Goal: Task Accomplishment & Management: Manage account settings

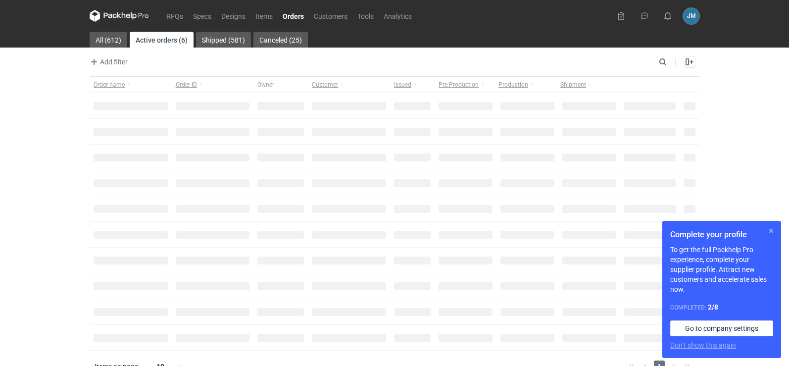
click at [769, 229] on button "button" at bounding box center [771, 231] width 12 height 12
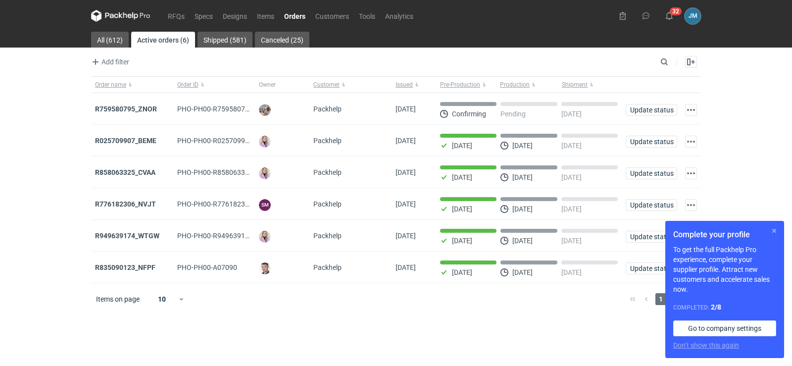
click at [775, 232] on button "button" at bounding box center [774, 231] width 12 height 12
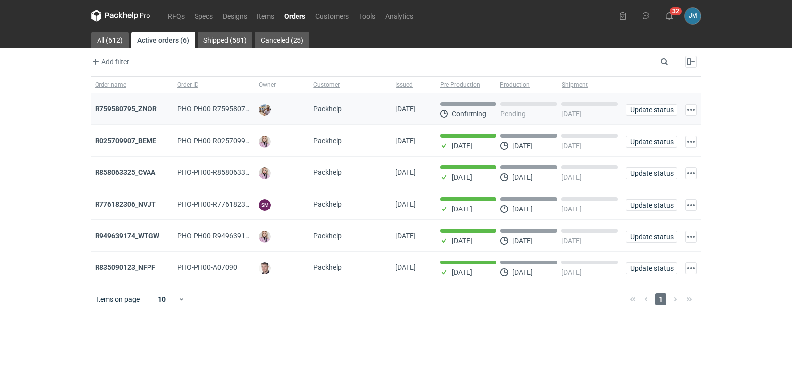
click at [132, 108] on strong "R759580795_ZNOR" at bounding box center [126, 109] width 62 height 8
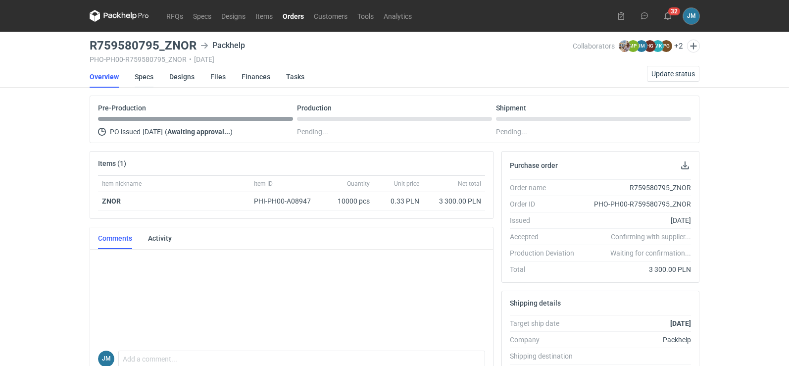
click at [142, 72] on link "Specs" at bounding box center [144, 77] width 19 height 22
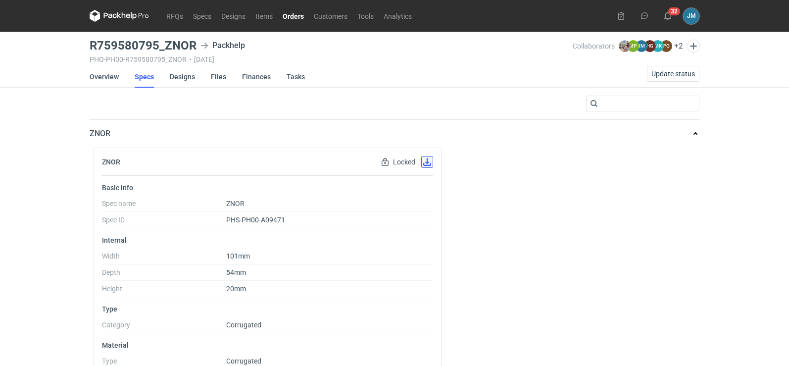
click at [421, 162] on button "button" at bounding box center [427, 162] width 12 height 12
click at [181, 76] on link "Designs" at bounding box center [182, 77] width 25 height 22
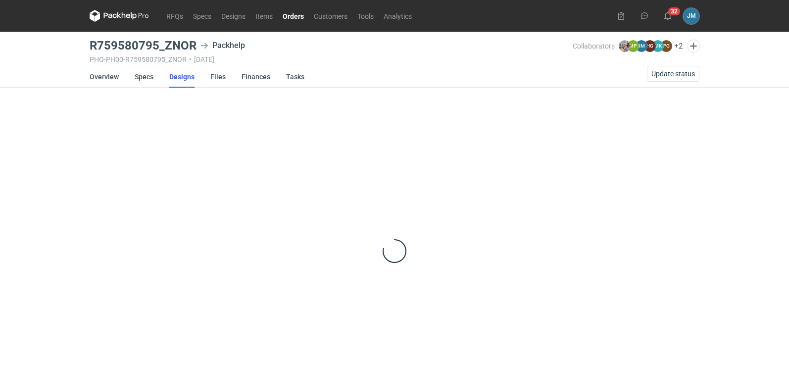
click at [116, 19] on icon at bounding box center [119, 16] width 59 height 12
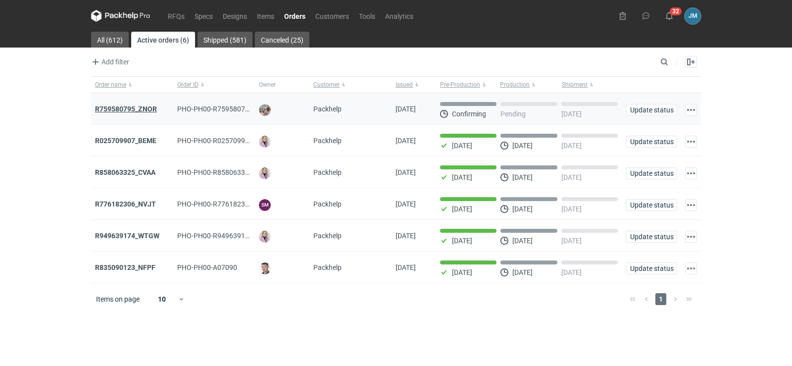
click at [125, 107] on strong "R759580795_ZNOR" at bounding box center [126, 109] width 62 height 8
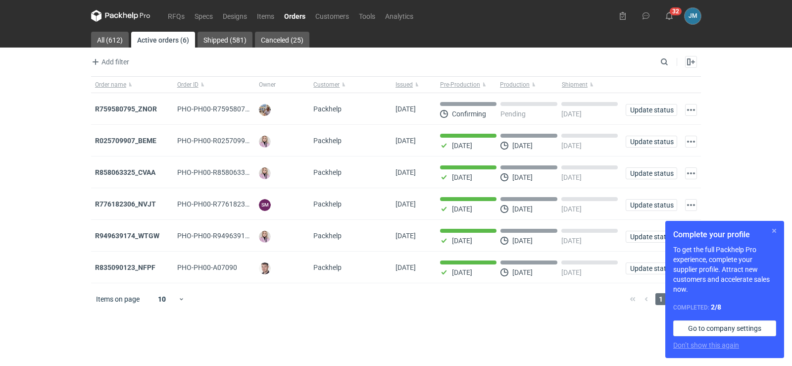
click at [774, 232] on button "button" at bounding box center [774, 231] width 12 height 12
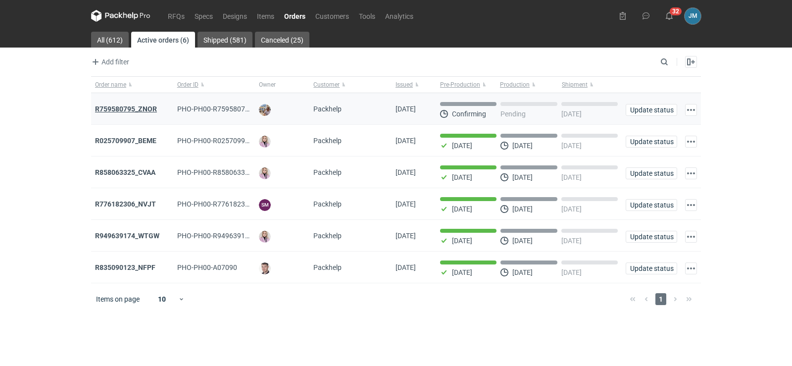
click at [137, 106] on strong "R759580795_ZNOR" at bounding box center [126, 109] width 62 height 8
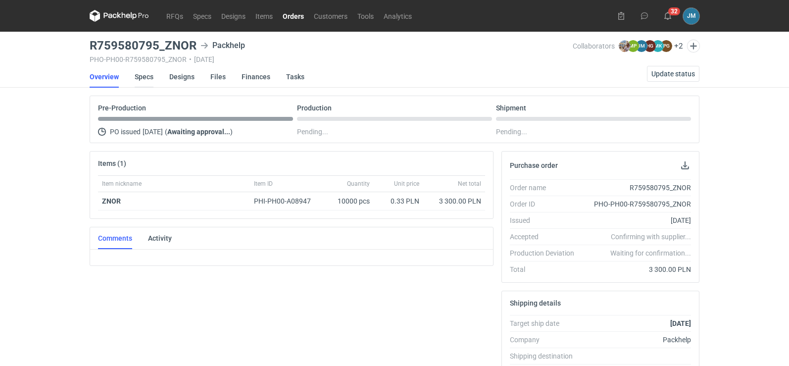
click at [145, 77] on link "Specs" at bounding box center [144, 77] width 19 height 22
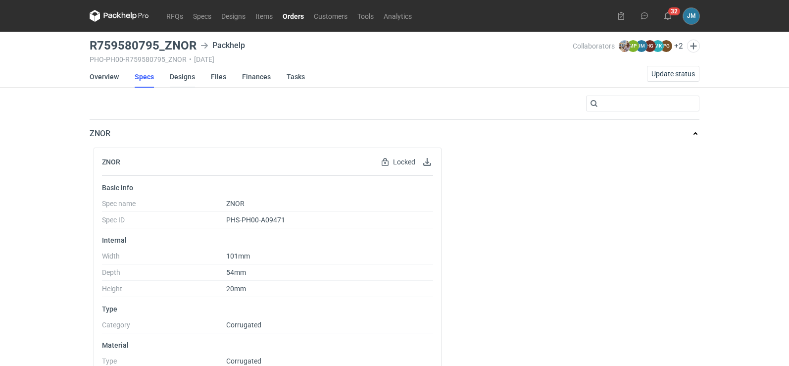
click at [187, 81] on link "Designs" at bounding box center [182, 77] width 25 height 22
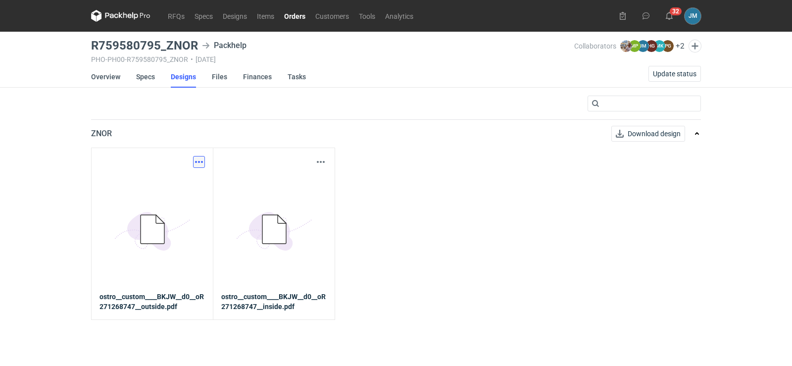
click at [199, 163] on button "button" at bounding box center [199, 162] width 12 height 12
click at [178, 180] on link "Download design part" at bounding box center [155, 184] width 91 height 16
click at [205, 165] on div "Download design part 5BD5AC33-3523-40E7-9262-1BFF0AD53D48@1x ostro__custom____B…" at bounding box center [152, 234] width 122 height 172
click at [319, 162] on button "button" at bounding box center [321, 162] width 12 height 12
click at [268, 181] on link "Download design part" at bounding box center [277, 184] width 91 height 16
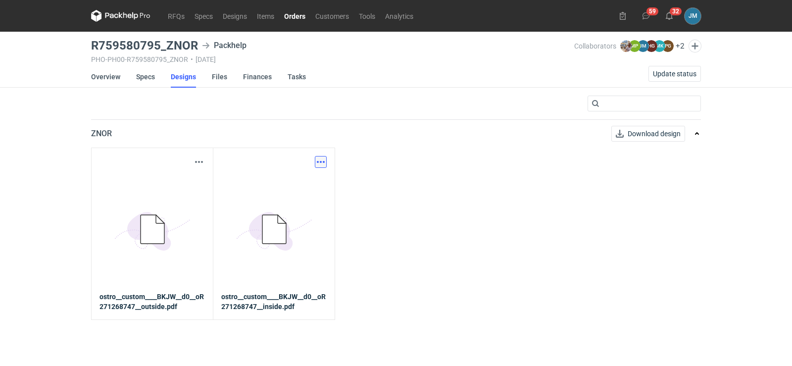
click at [320, 162] on button "button" at bounding box center [321, 162] width 12 height 12
click at [286, 180] on link "Download design part" at bounding box center [277, 184] width 91 height 16
click at [224, 79] on link "Files" at bounding box center [219, 77] width 15 height 22
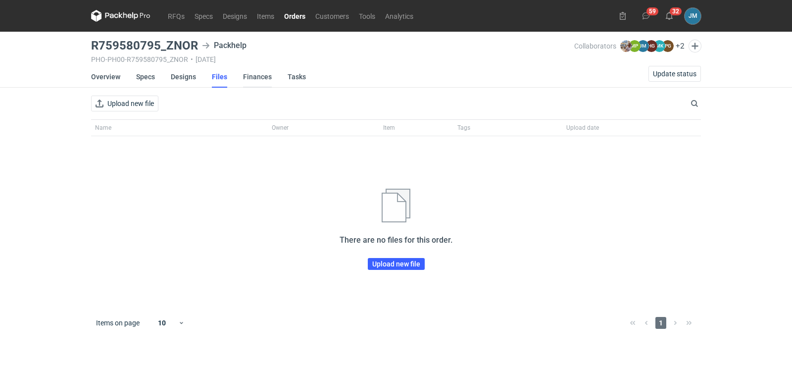
click at [250, 78] on link "Finances" at bounding box center [257, 77] width 29 height 22
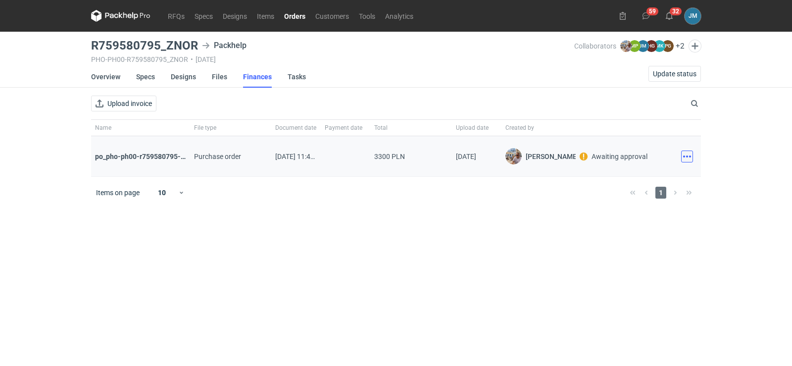
click at [682, 159] on button "button" at bounding box center [687, 157] width 12 height 12
click at [643, 175] on button "Download" at bounding box center [643, 178] width 91 height 16
click at [688, 159] on button "button" at bounding box center [687, 157] width 12 height 12
click at [643, 178] on button "Download" at bounding box center [643, 178] width 91 height 16
click at [101, 74] on link "Overview" at bounding box center [105, 77] width 29 height 22
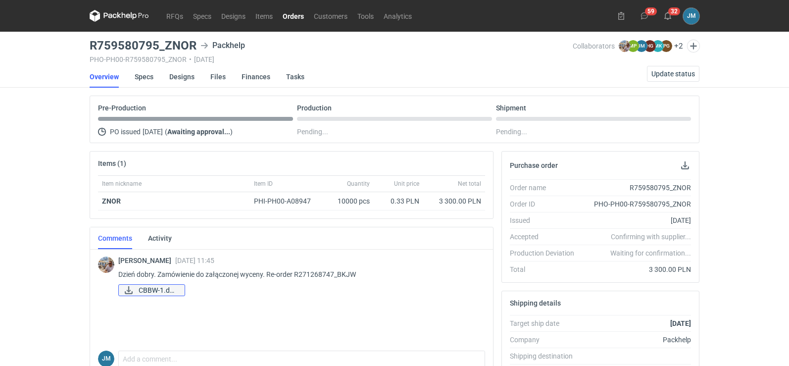
click at [162, 293] on span "CBBW-1.docx" at bounding box center [158, 290] width 38 height 11
click at [177, 290] on span "CBBW-1.docx" at bounding box center [158, 290] width 38 height 11
click at [139, 292] on span "CBBW-1.docx" at bounding box center [158, 290] width 38 height 11
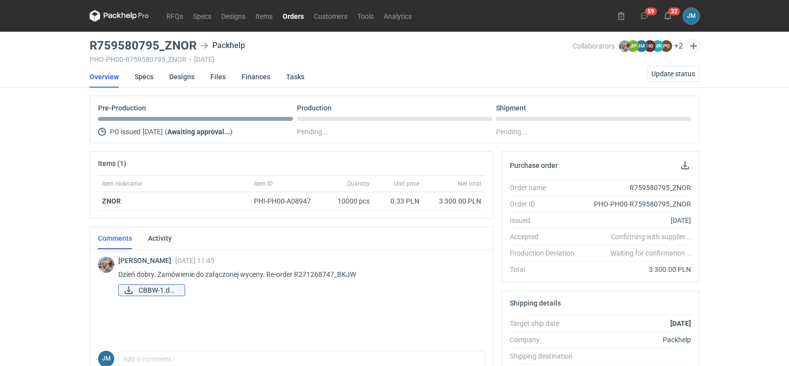
click at [129, 287] on icon at bounding box center [129, 290] width 12 height 8
click at [128, 290] on icon at bounding box center [129, 290] width 8 height 8
click at [143, 288] on span "CBBW-1.docx" at bounding box center [158, 290] width 38 height 11
click at [126, 292] on icon at bounding box center [129, 290] width 8 height 8
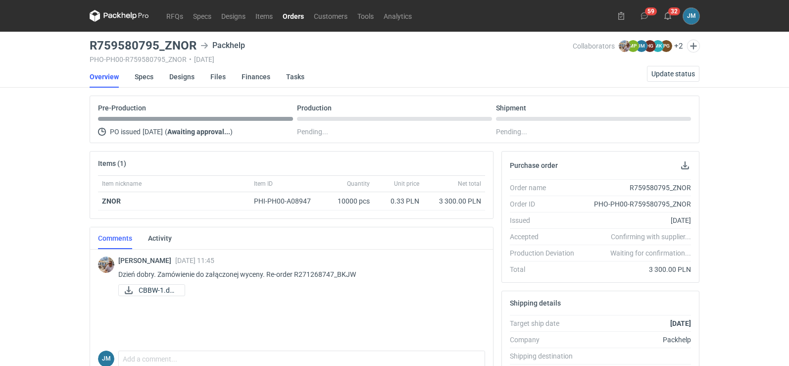
click at [125, 18] on icon at bounding box center [119, 16] width 59 height 12
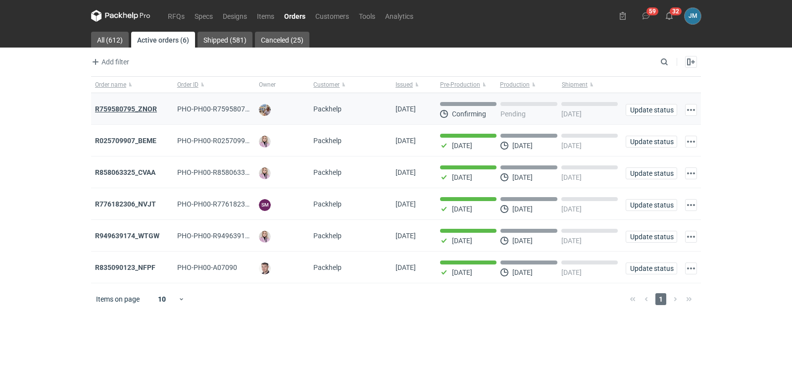
click at [131, 111] on strong "R759580795_ZNOR" at bounding box center [126, 109] width 62 height 8
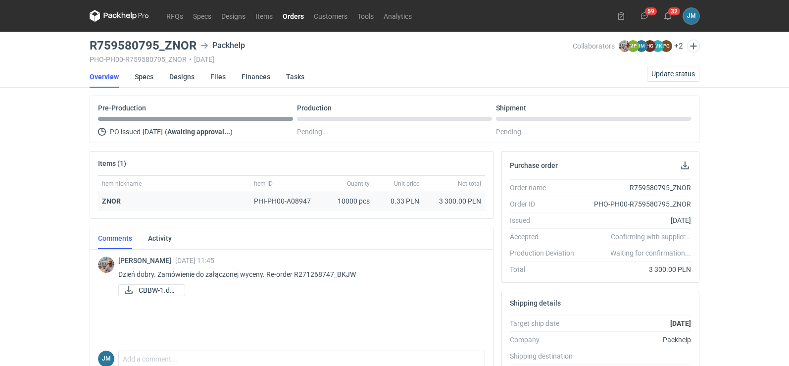
click at [106, 202] on strong "ZNOR" at bounding box center [111, 201] width 19 height 8
click at [168, 17] on link "RFQs" at bounding box center [174, 16] width 27 height 12
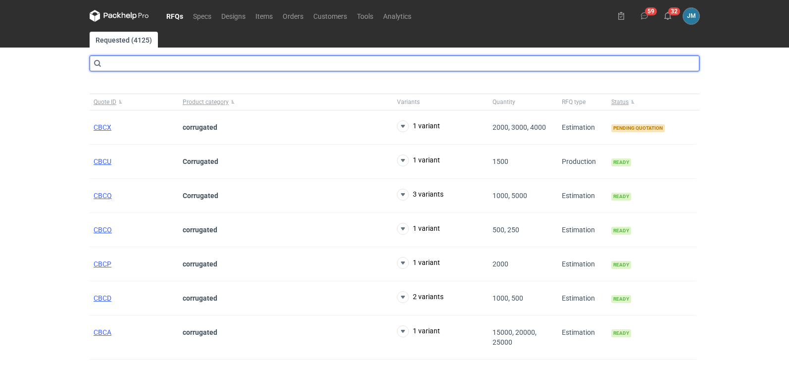
click at [170, 59] on input "text" at bounding box center [395, 63] width 610 height 16
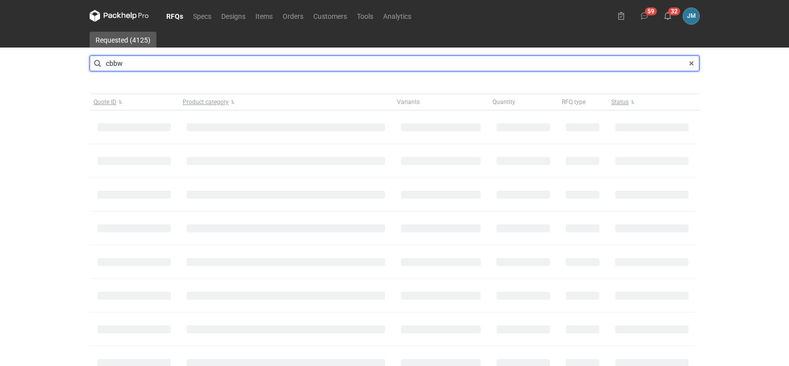
type input "cbbw"
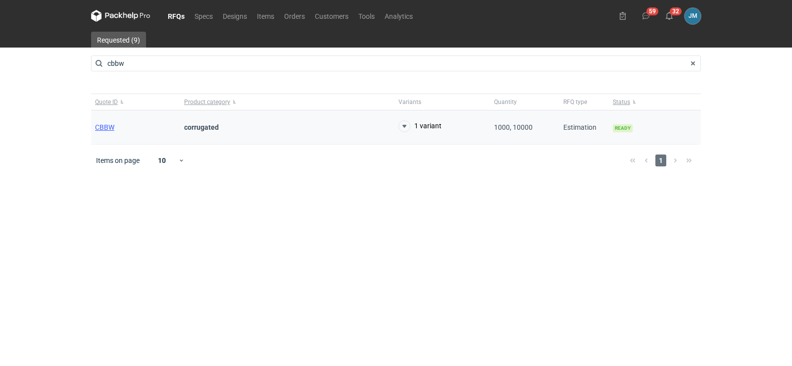
click at [102, 122] on div "CBBW" at bounding box center [135, 127] width 89 height 34
click at [103, 129] on span "CBBW" at bounding box center [104, 127] width 19 height 8
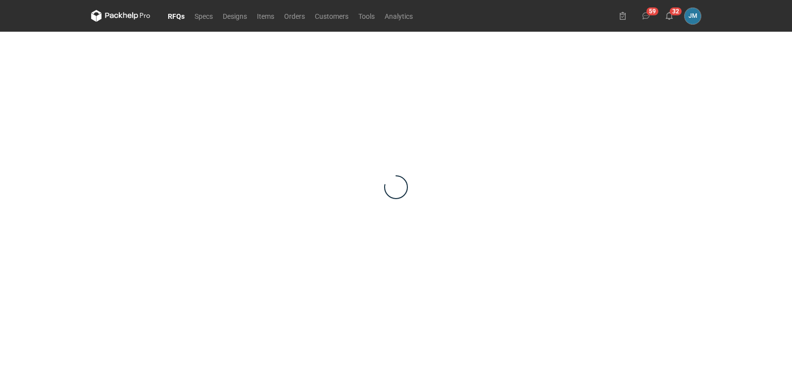
click at [140, 365] on main at bounding box center [396, 199] width 618 height 334
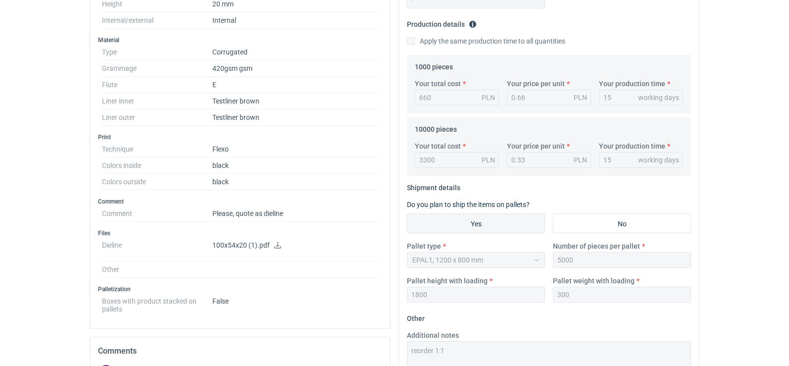
scroll to position [396, 0]
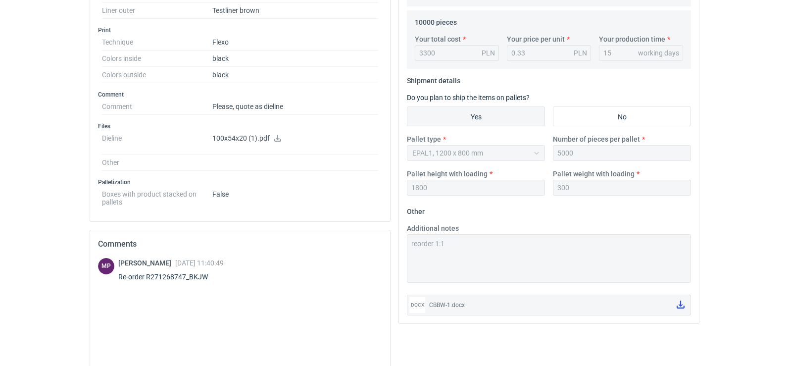
click at [683, 308] on link at bounding box center [681, 305] width 16 height 17
drag, startPoint x: 220, startPoint y: 277, endPoint x: 115, endPoint y: 281, distance: 105.0
click at [115, 281] on div "MP [PERSON_NAME] [DATE] 11:40:49 Re-order R271268747_BKJW" at bounding box center [240, 272] width 284 height 28
copy div "Re-order R271268747_BKJW"
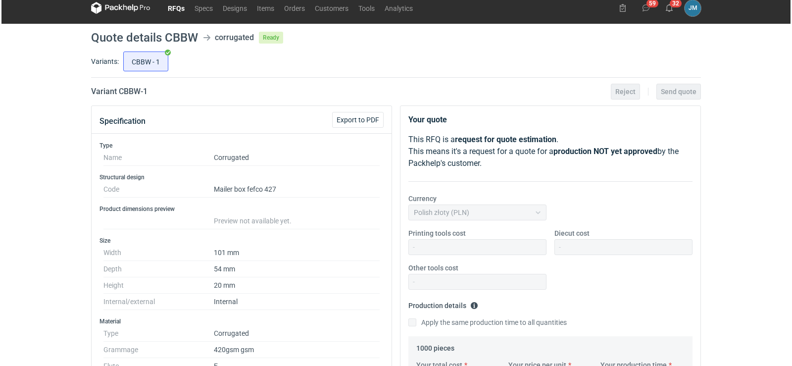
scroll to position [0, 0]
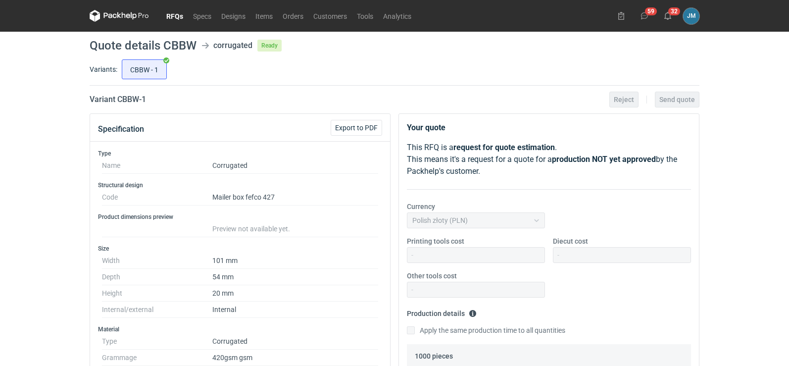
click at [114, 17] on icon at bounding box center [110, 15] width 13 height 5
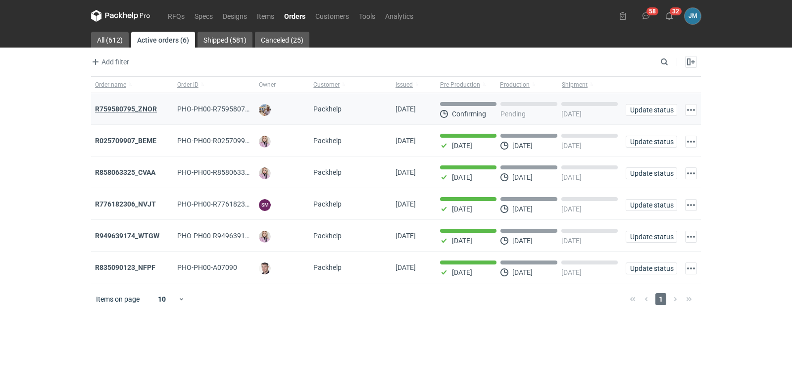
click at [115, 107] on strong "R759580795_ZNOR" at bounding box center [126, 109] width 62 height 8
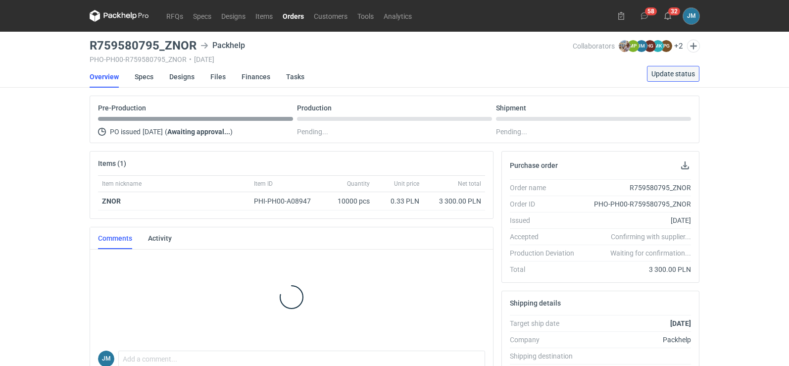
click at [669, 72] on span "Update status" at bounding box center [674, 73] width 44 height 7
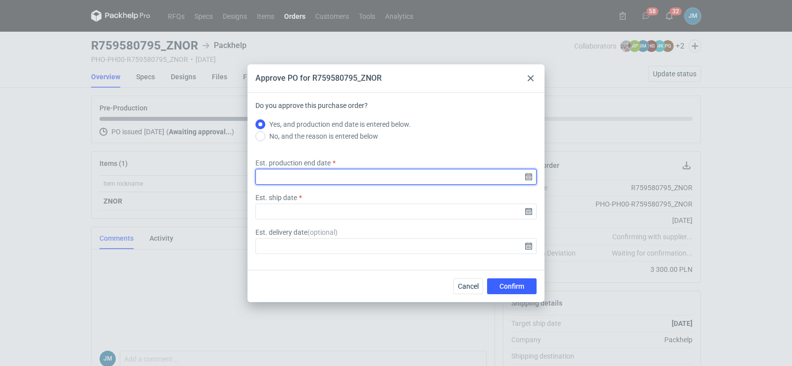
click at [530, 179] on input "Est. production end date" at bounding box center [395, 177] width 281 height 16
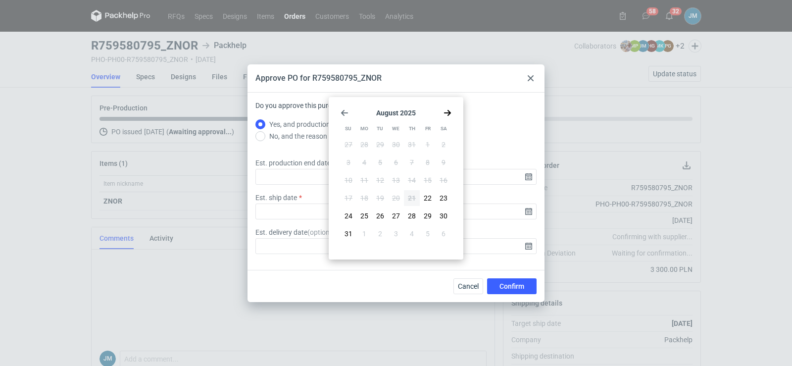
click at [452, 114] on div "[DATE] Su Mo Tu We Th Fr Sa 27 28 29 30 31 1 2 3 4 5 6 7 8 9 10 11 12 13 14 15 …" at bounding box center [396, 178] width 127 height 154
click at [451, 114] on icon "Go forward 1 month" at bounding box center [448, 113] width 8 height 8
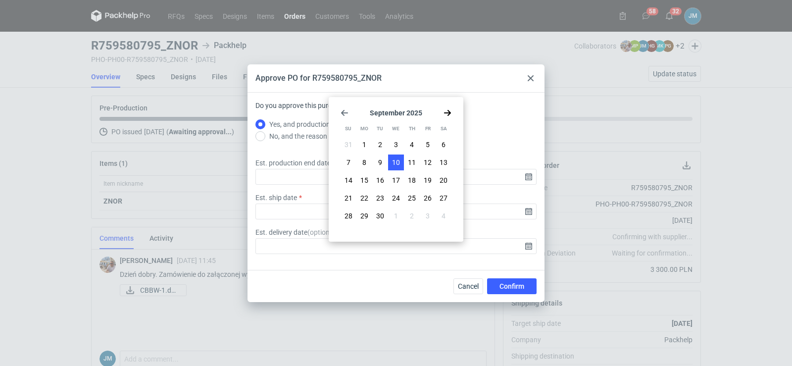
click at [398, 159] on span "10" at bounding box center [396, 162] width 8 height 10
type input "[DATE]"
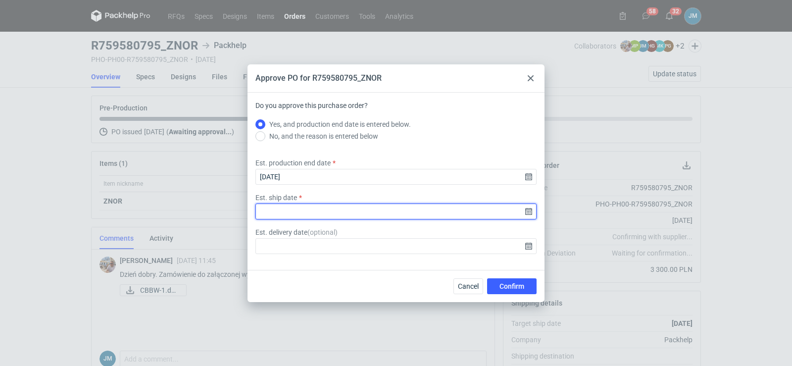
click at [532, 212] on input "Est. ship date" at bounding box center [395, 211] width 281 height 16
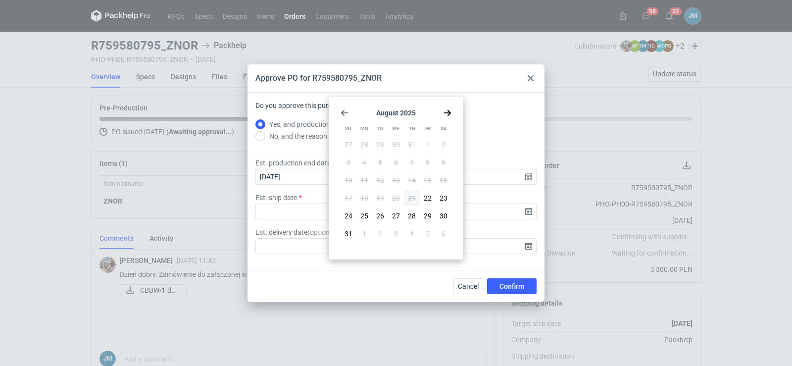
click at [446, 112] on use "Go forward 1 month" at bounding box center [447, 113] width 7 height 6
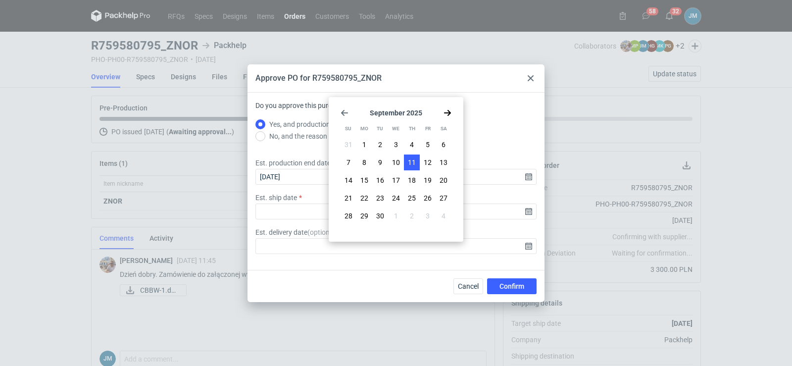
click at [409, 165] on span "11" at bounding box center [412, 162] width 8 height 10
type input "[DATE]"
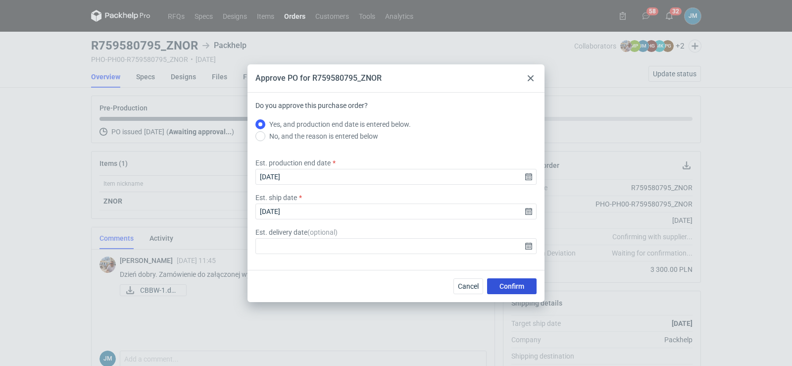
click at [499, 286] on button "Confirm" at bounding box center [512, 286] width 50 height 16
click at [69, 196] on div "Approve PO for R759580795_ZNOR Do you approve this purchase order? Yes, and pro…" at bounding box center [396, 183] width 792 height 366
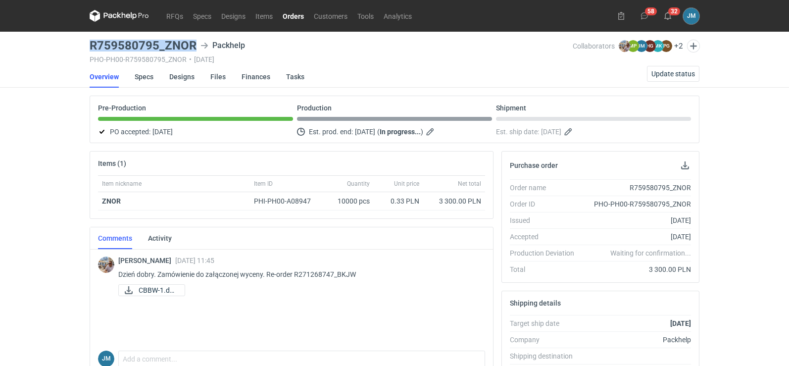
drag, startPoint x: 198, startPoint y: 45, endPoint x: 92, endPoint y: 45, distance: 106.4
click at [88, 42] on main "R759580795_ZNOR Packhelp PHO-PH00-R759580795_ZNOR • [DATE] Collaborators [PERSO…" at bounding box center [395, 334] width 618 height 605
copy h3 "R759580795_ZNOR"
click at [119, 13] on icon at bounding box center [119, 16] width 59 height 12
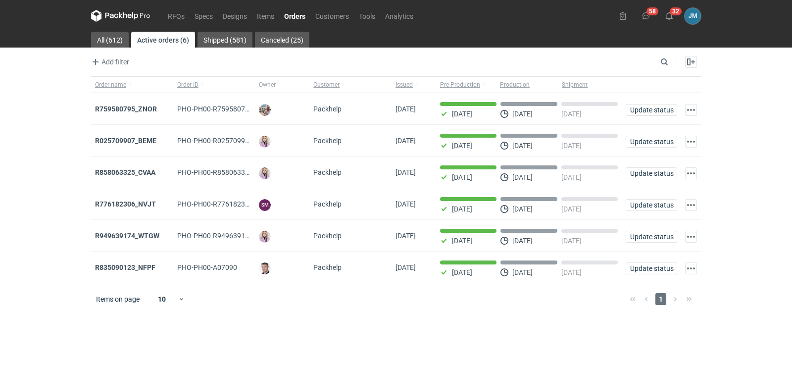
click at [119, 17] on icon at bounding box center [121, 15] width 4 height 6
